Goal: Communication & Community: Answer question/provide support

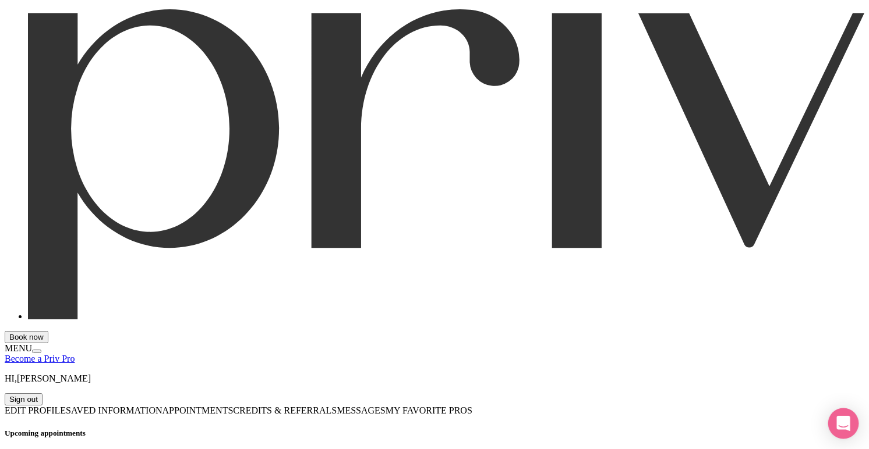
click at [840, 423] on icon "Open Intercom Messenger" at bounding box center [842, 423] width 13 height 15
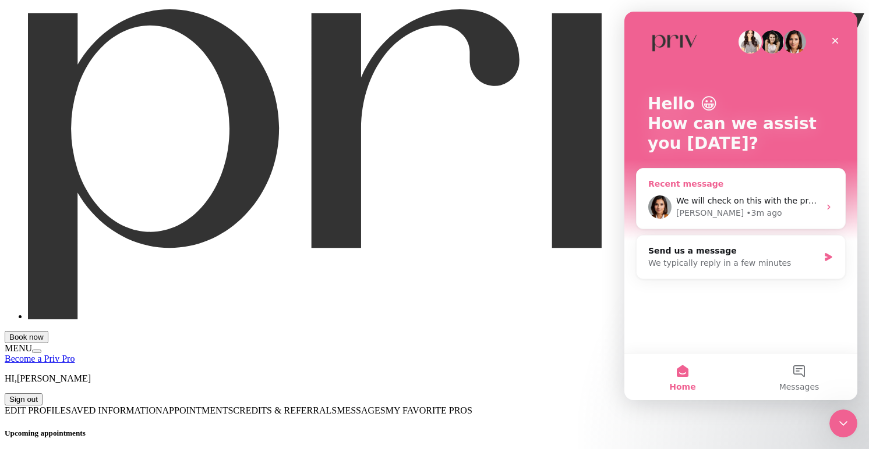
click at [783, 210] on div "[PERSON_NAME] • 3m ago" at bounding box center [747, 213] width 143 height 12
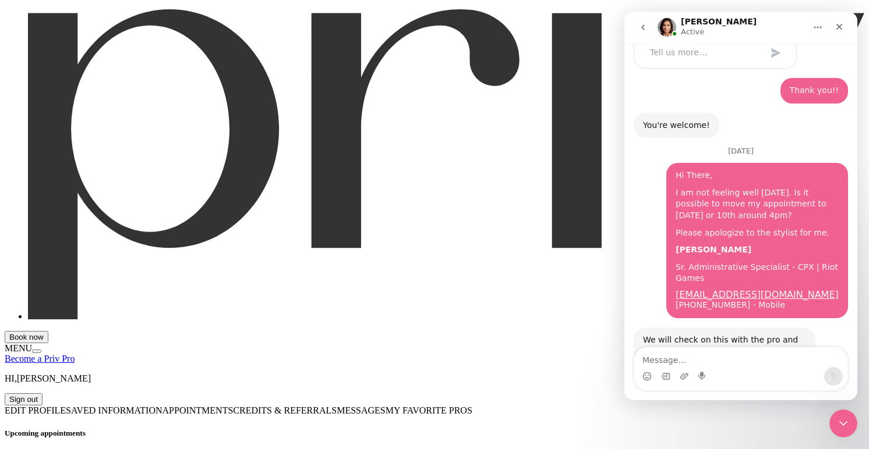
scroll to position [558, 0]
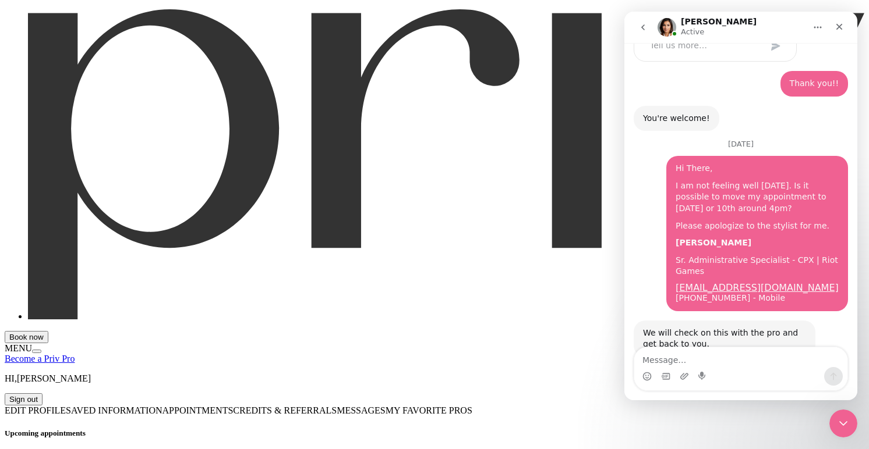
click at [718, 360] on textarea "Message…" at bounding box center [740, 358] width 213 height 20
type textarea "Thank you"
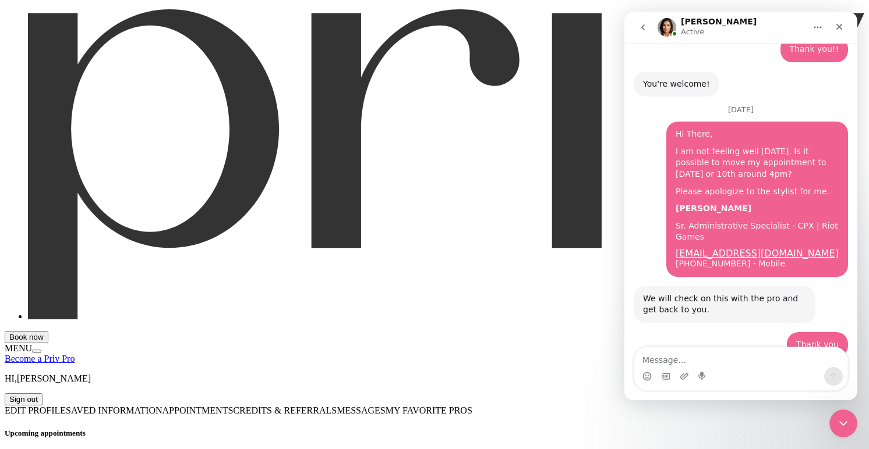
scroll to position [628, 0]
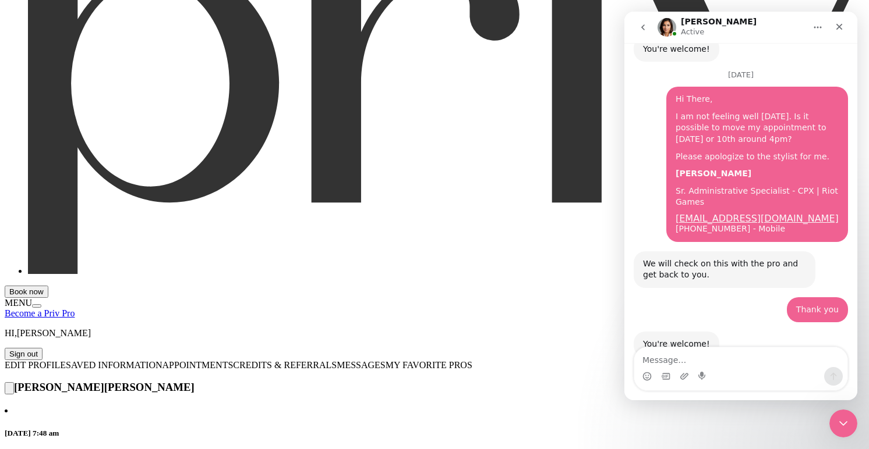
scroll to position [59, 0]
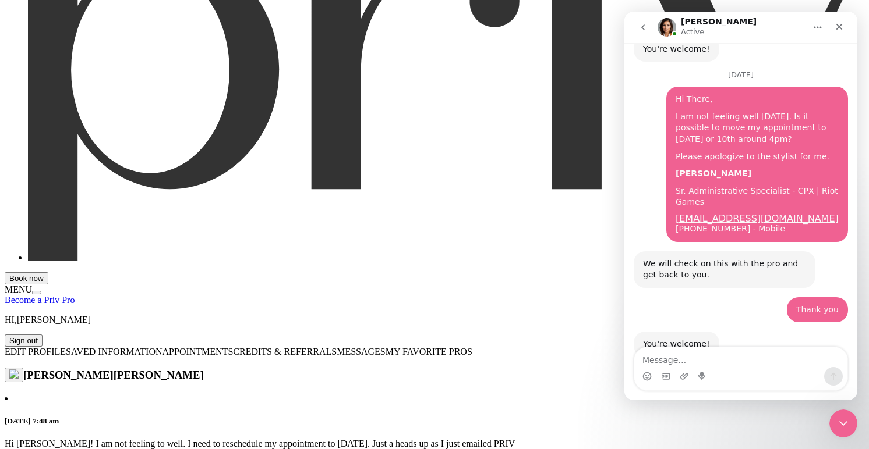
type input "Hi [PERSON_NAME]! I apologize for all of this rescheduling. I went out of town …"
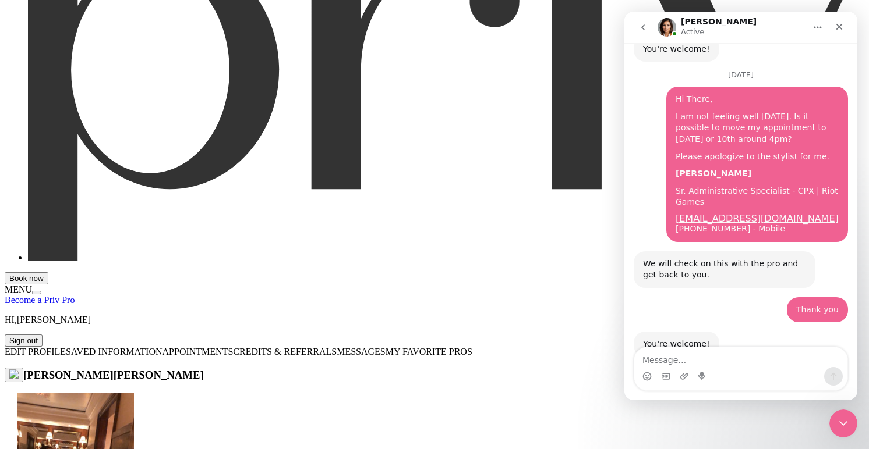
click at [646, 259] on div "We will check on this with the pro and get back to you." at bounding box center [724, 270] width 163 height 23
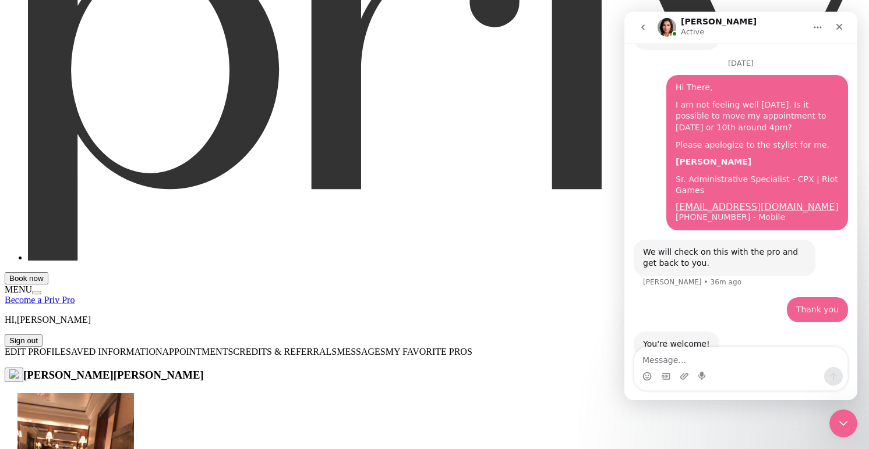
type input "Thank you for understanding!"
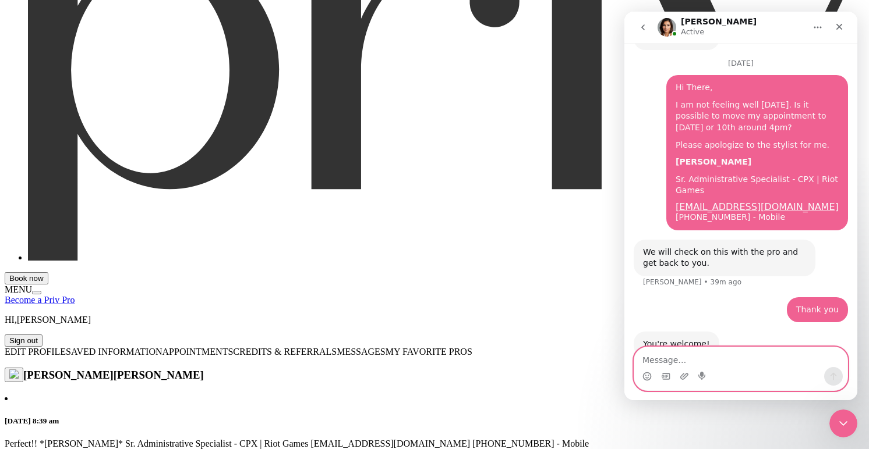
click at [675, 360] on textarea "Message…" at bounding box center [740, 358] width 213 height 20
type input "I think PRIV reached out to reschedule to the 9th or [DATE]. Whichever day work…"
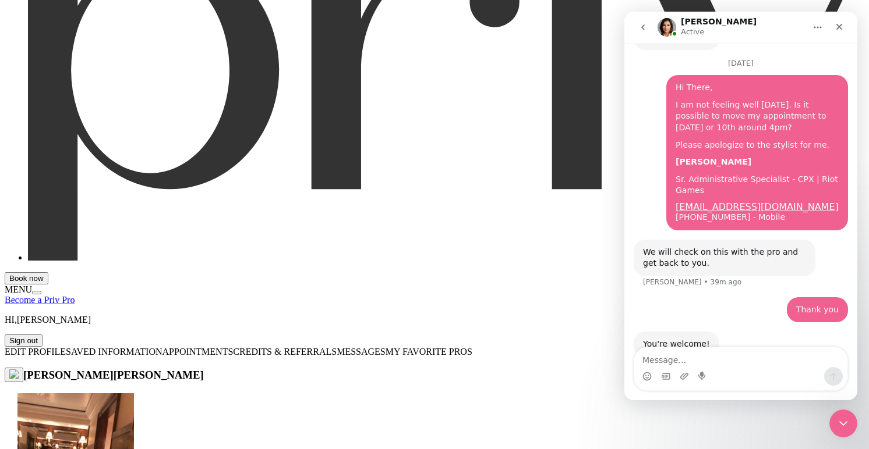
scroll to position [588, 0]
click at [745, 359] on textarea "Message…" at bounding box center [740, 358] width 213 height 20
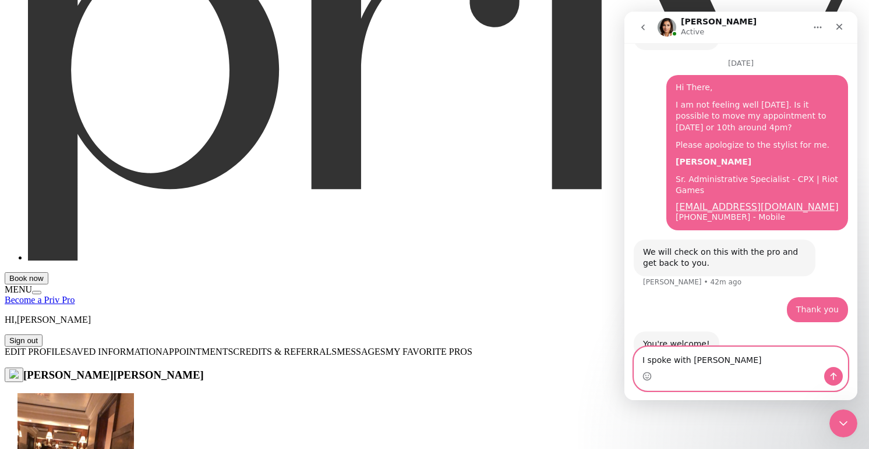
type textarea "I spoke with [PERSON_NAME]!"
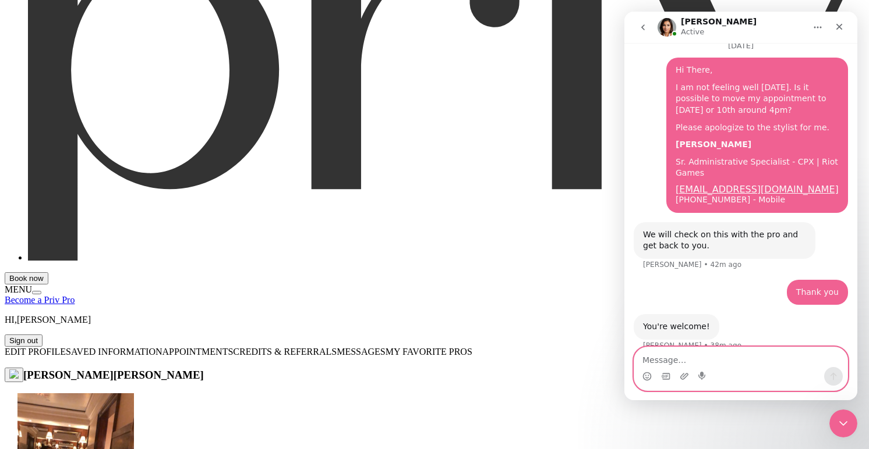
scroll to position [674, 0]
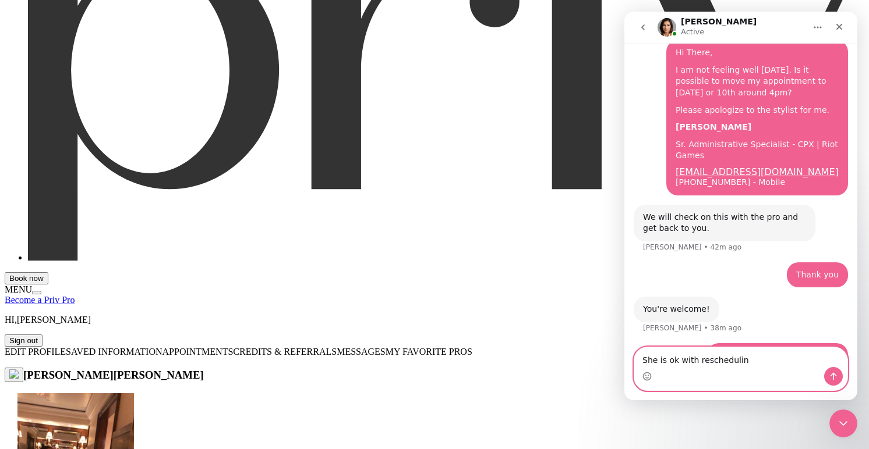
type textarea "She is ok with rescheduling"
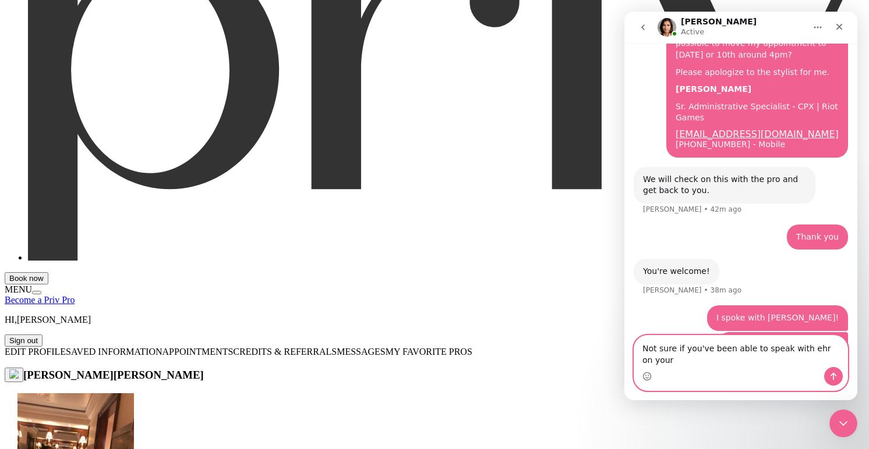
scroll to position [712, 0]
type textarea "Not sure if you've been able to speak with ehr on your end."
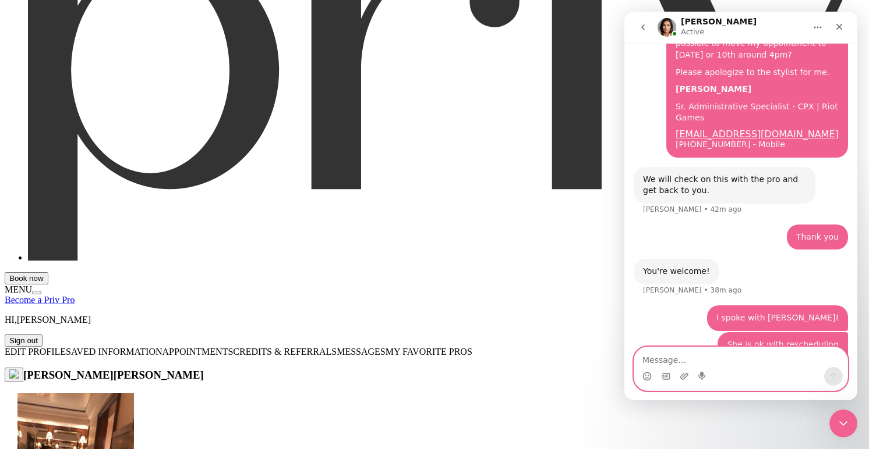
scroll to position [738, 0]
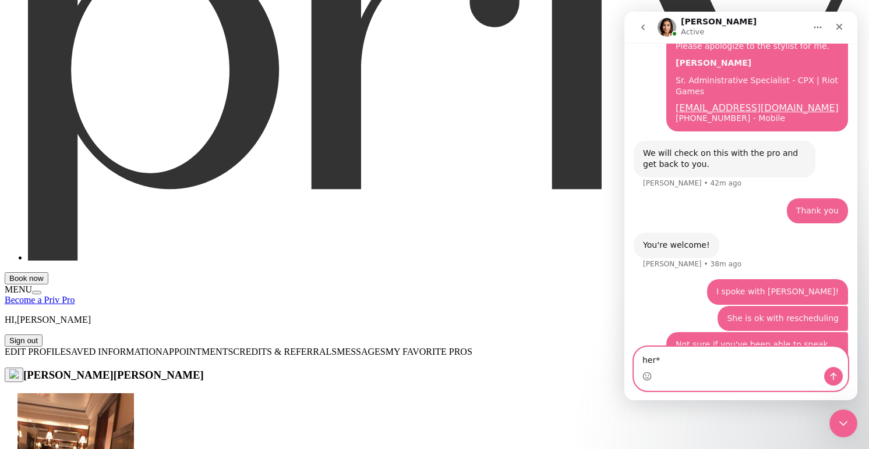
type textarea "her**"
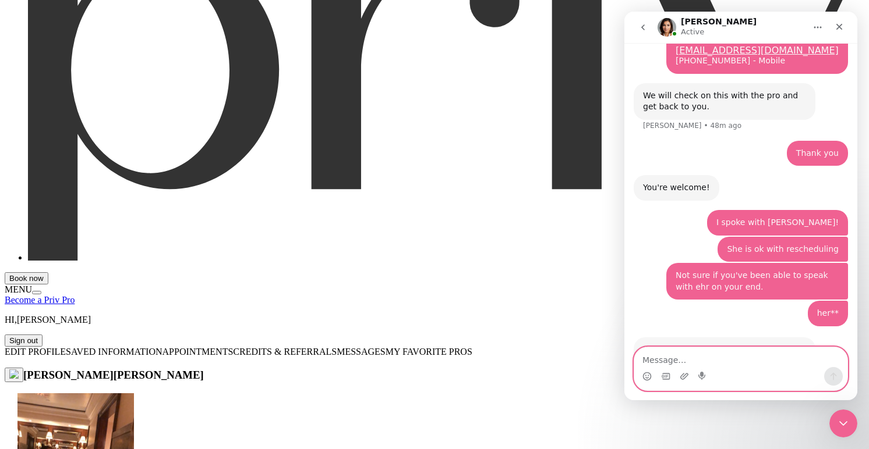
scroll to position [823, 0]
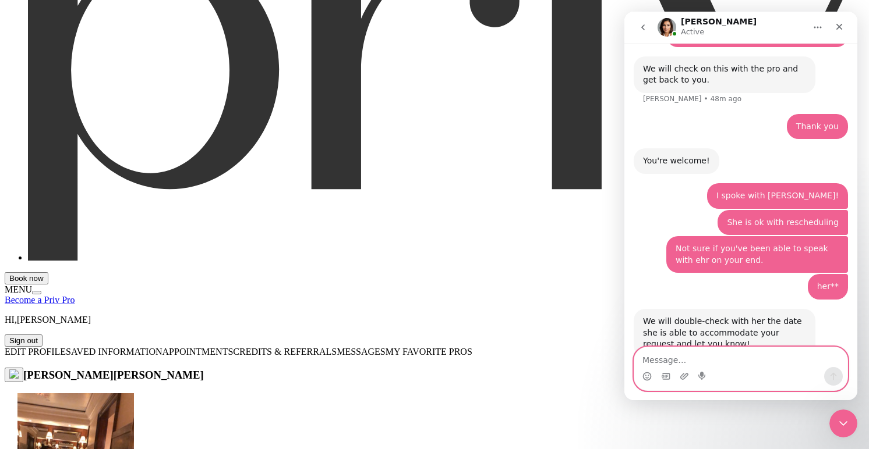
click at [669, 361] on textarea "Message…" at bounding box center [740, 358] width 213 height 20
type textarea "Ok thanks so much"
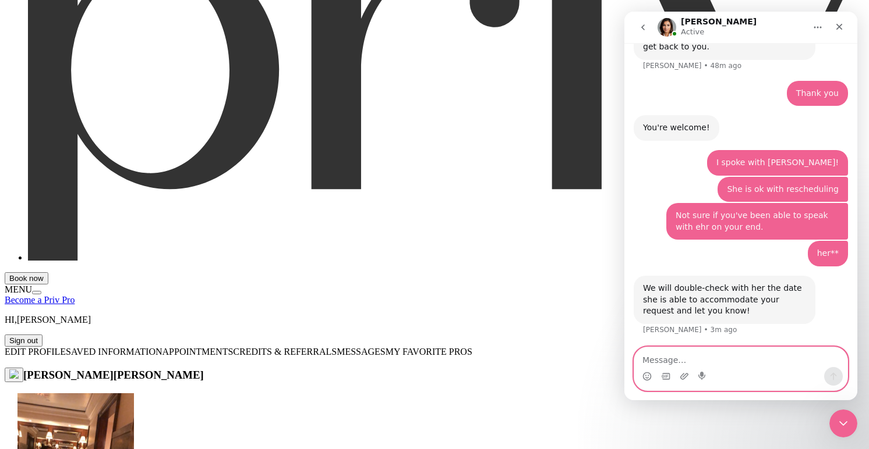
scroll to position [857, 0]
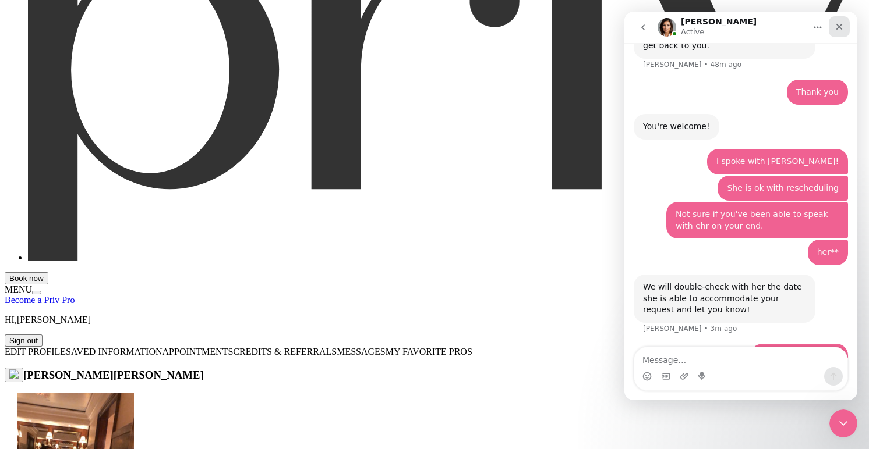
click at [838, 26] on icon "Close" at bounding box center [839, 27] width 6 height 6
